Goal: Task Accomplishment & Management: Use online tool/utility

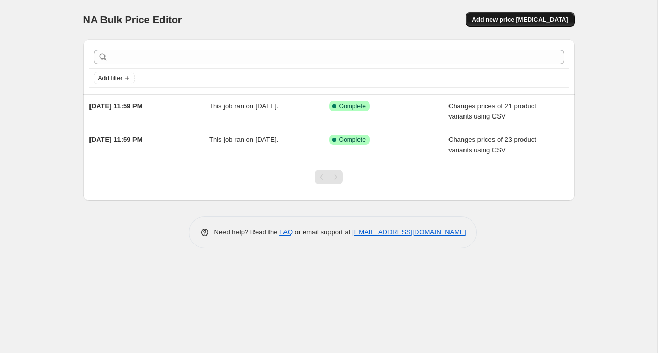
click at [539, 25] on button "Add new price [MEDICAL_DATA]" at bounding box center [519, 19] width 109 height 14
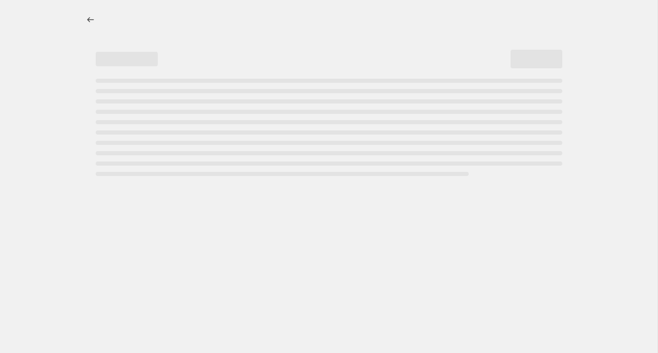
select select "percentage"
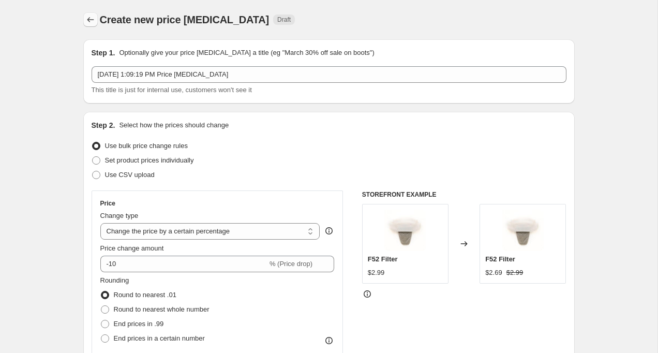
click at [94, 20] on icon "Price change jobs" at bounding box center [90, 19] width 10 height 10
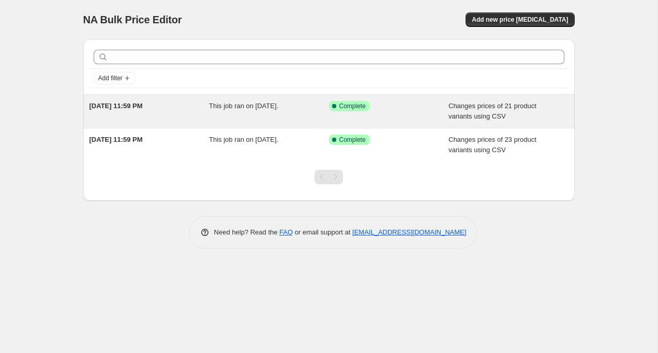
click at [407, 101] on div "Success Complete Complete" at bounding box center [381, 106] width 104 height 10
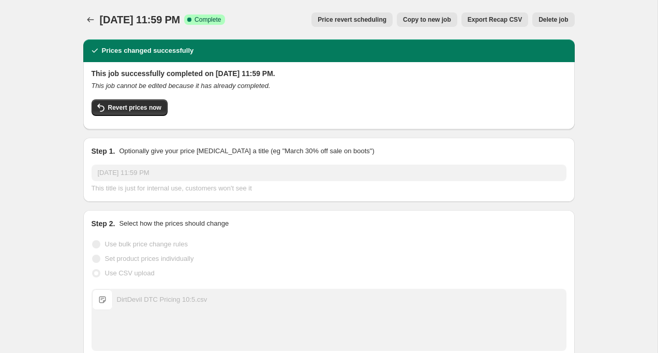
click at [415, 18] on span "Copy to new job" at bounding box center [427, 20] width 48 height 8
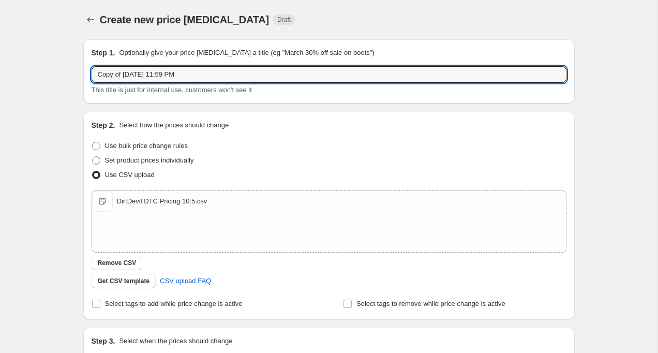
drag, startPoint x: 124, startPoint y: 77, endPoint x: 24, endPoint y: 71, distance: 100.0
click at [24, 71] on div "Create new price [MEDICAL_DATA]. This page is ready Create new price [MEDICAL_D…" at bounding box center [328, 239] width 657 height 479
click at [113, 75] on input "[DATE] 11:59 PM" at bounding box center [329, 74] width 475 height 17
click at [180, 78] on input "[DATE] 11:59 PM" at bounding box center [329, 74] width 475 height 17
drag, startPoint x: 183, startPoint y: 73, endPoint x: 49, endPoint y: 73, distance: 133.4
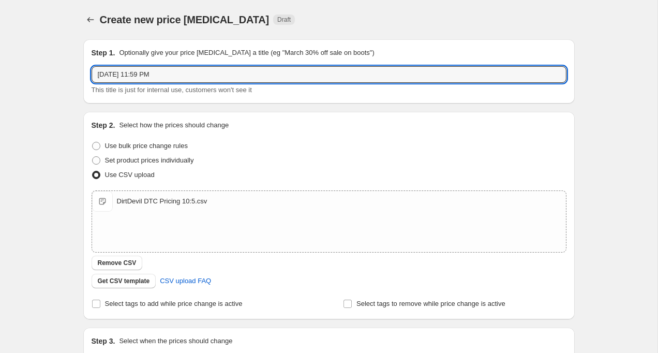
click at [54, 73] on div "Create new price [MEDICAL_DATA]. This page is ready Create new price [MEDICAL_D…" at bounding box center [328, 239] width 657 height 479
click at [202, 73] on input "[DATE] 11:59 PM" at bounding box center [329, 74] width 475 height 17
type input "[DATE] 11:59 PM"
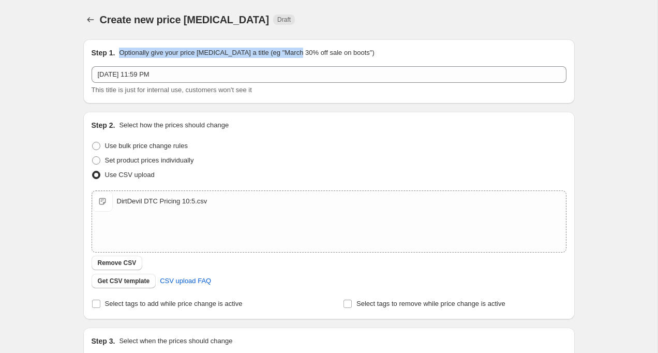
drag, startPoint x: 118, startPoint y: 52, endPoint x: 334, endPoint y: 62, distance: 215.4
click at [331, 62] on div "Step 1. Optionally give your price [MEDICAL_DATA] a title (eg "March 30% off sa…" at bounding box center [329, 72] width 475 height 48
click at [381, 51] on div "Step 1. Optionally give your price [MEDICAL_DATA] a title (eg "March 30% off sa…" at bounding box center [329, 53] width 475 height 10
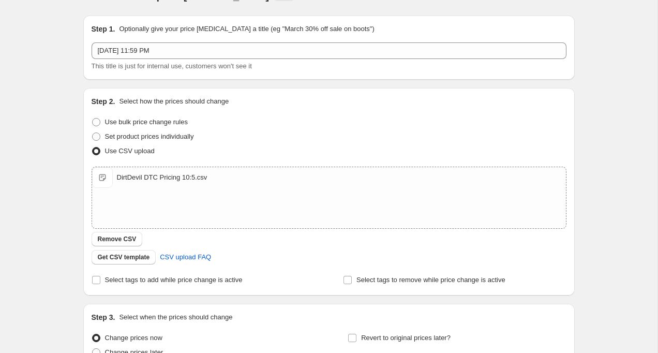
scroll to position [27, 0]
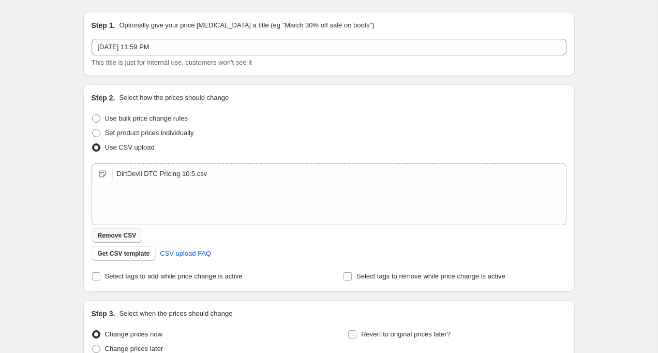
click at [113, 234] on span "Remove CSV" at bounding box center [117, 235] width 39 height 8
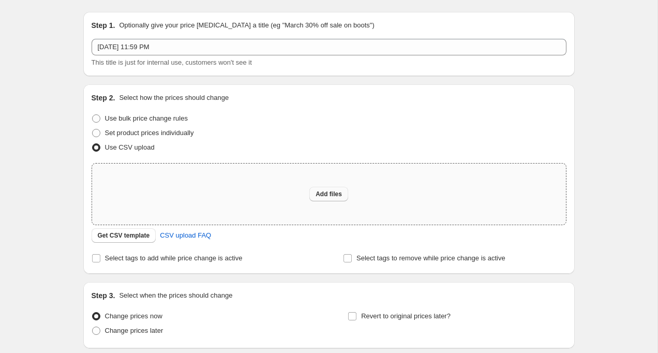
click at [329, 198] on span "Add files" at bounding box center [328, 194] width 26 height 8
type input "C:\fakepath\DirtDevil DTC Pricing 10:12.csv"
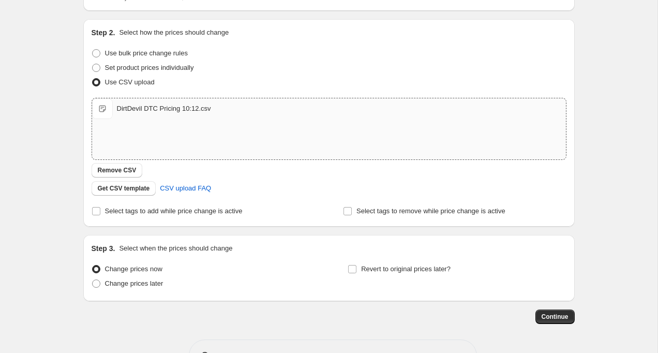
scroll to position [127, 0]
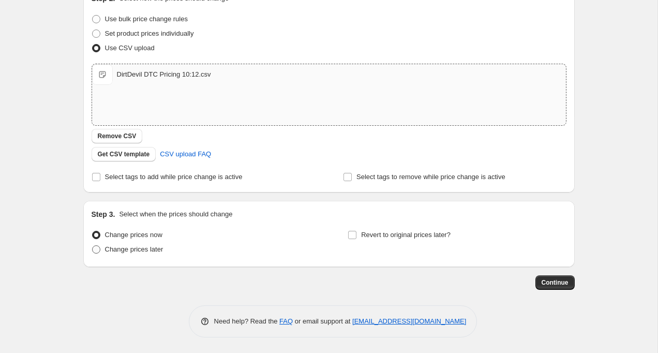
click at [97, 250] on span at bounding box center [96, 249] width 8 height 8
click at [93, 246] on input "Change prices later" at bounding box center [92, 245] width 1 height 1
radio input "true"
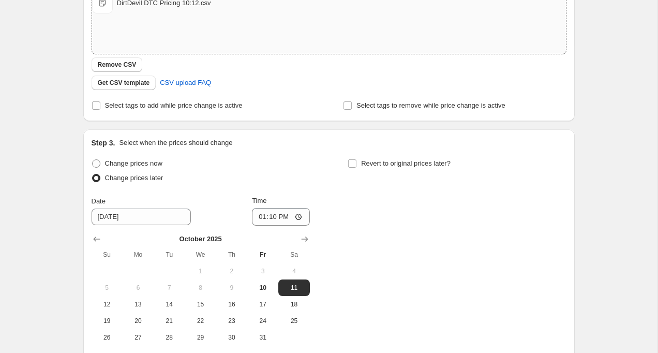
scroll to position [200, 0]
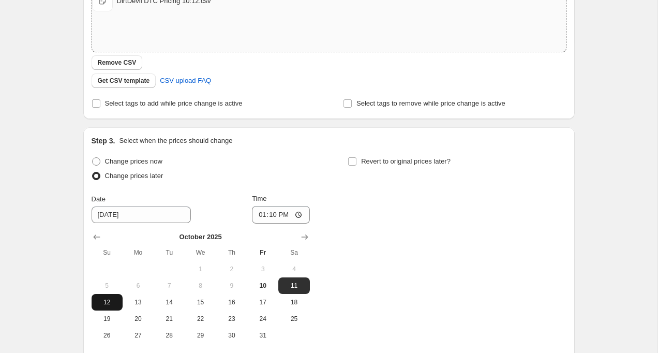
click at [109, 299] on span "12" at bounding box center [107, 302] width 23 height 8
type input "[DATE]"
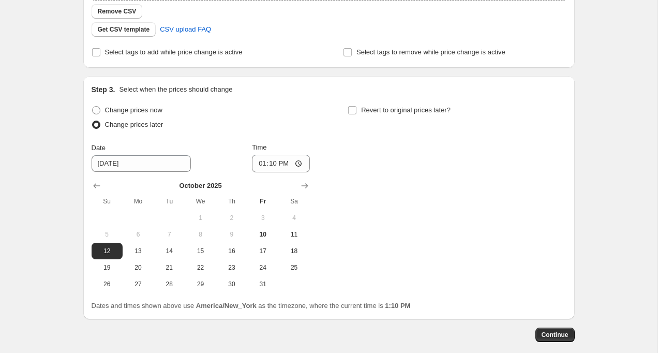
scroll to position [271, 0]
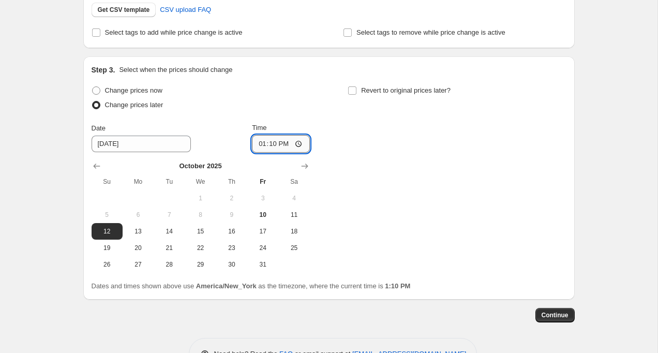
click at [262, 144] on input "13:10" at bounding box center [281, 144] width 58 height 18
type input "23:59"
click at [395, 159] on div "Change prices now Change prices later Date [DATE] Time 23:59 [DATE] Su Mo Tu We…" at bounding box center [329, 177] width 475 height 189
click at [553, 315] on span "Continue" at bounding box center [554, 315] width 27 height 8
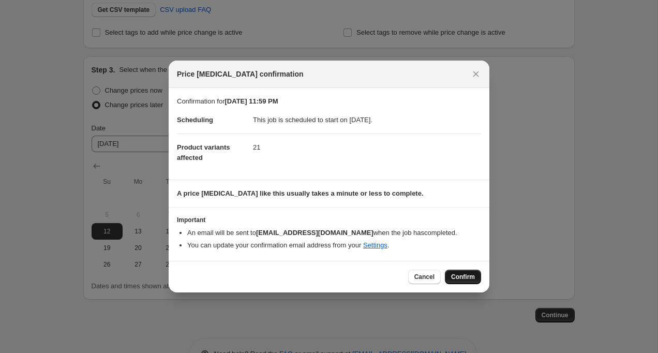
click at [459, 273] on span "Confirm" at bounding box center [463, 277] width 24 height 8
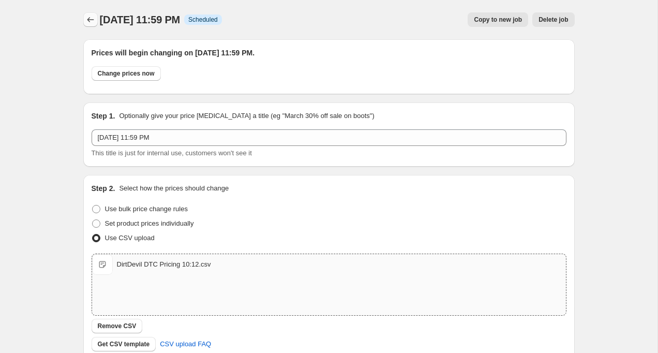
click at [89, 15] on icon "Price change jobs" at bounding box center [90, 19] width 10 height 10
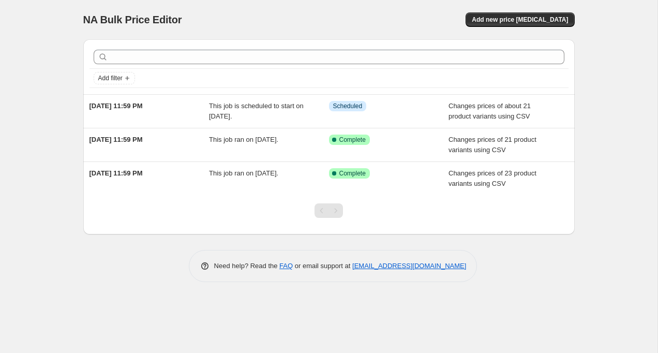
click at [25, 123] on div "NA Bulk Price Editor. This page is ready NA Bulk Price Editor Add new price [ME…" at bounding box center [328, 176] width 657 height 353
